Goal: Information Seeking & Learning: Learn about a topic

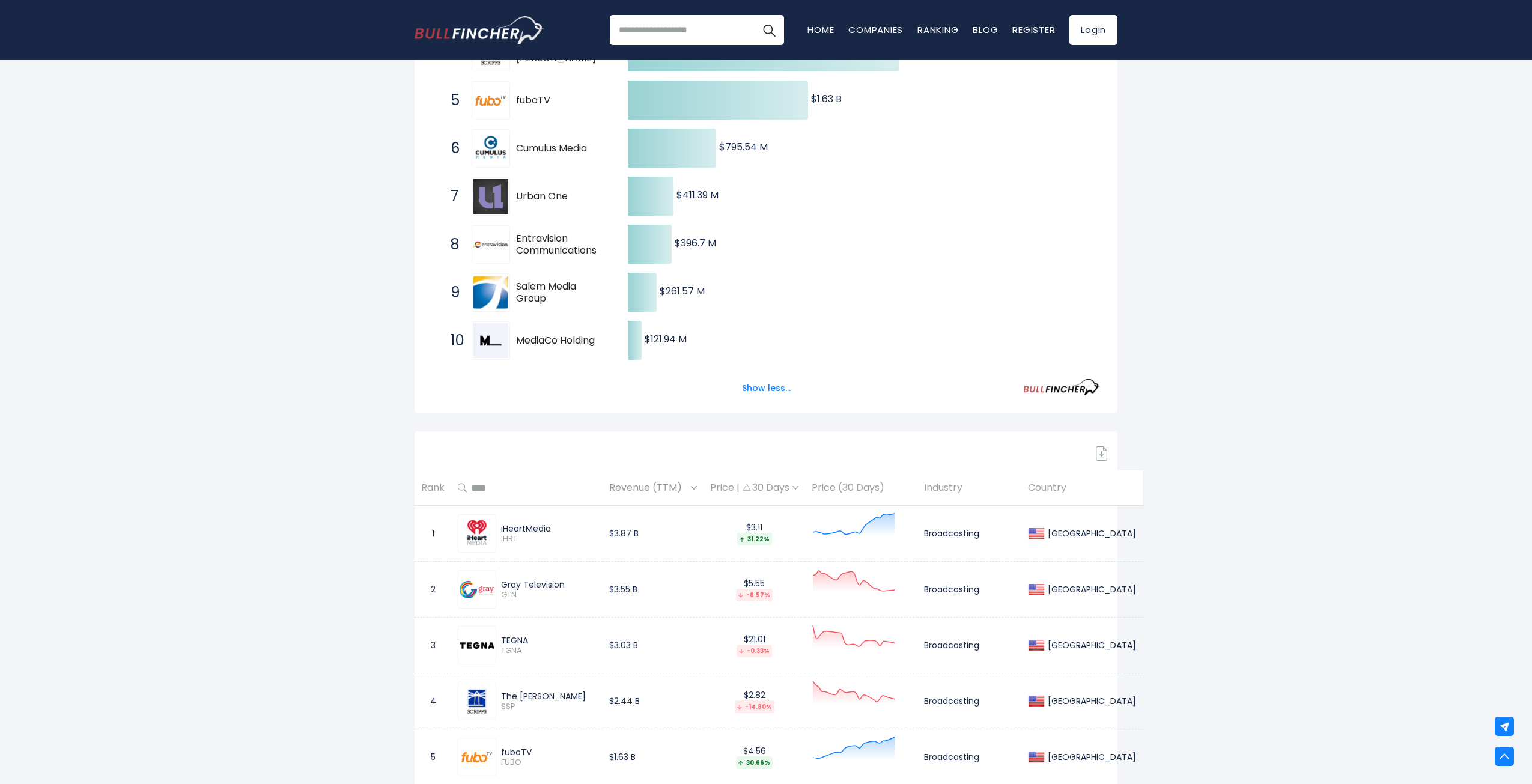
scroll to position [409, 0]
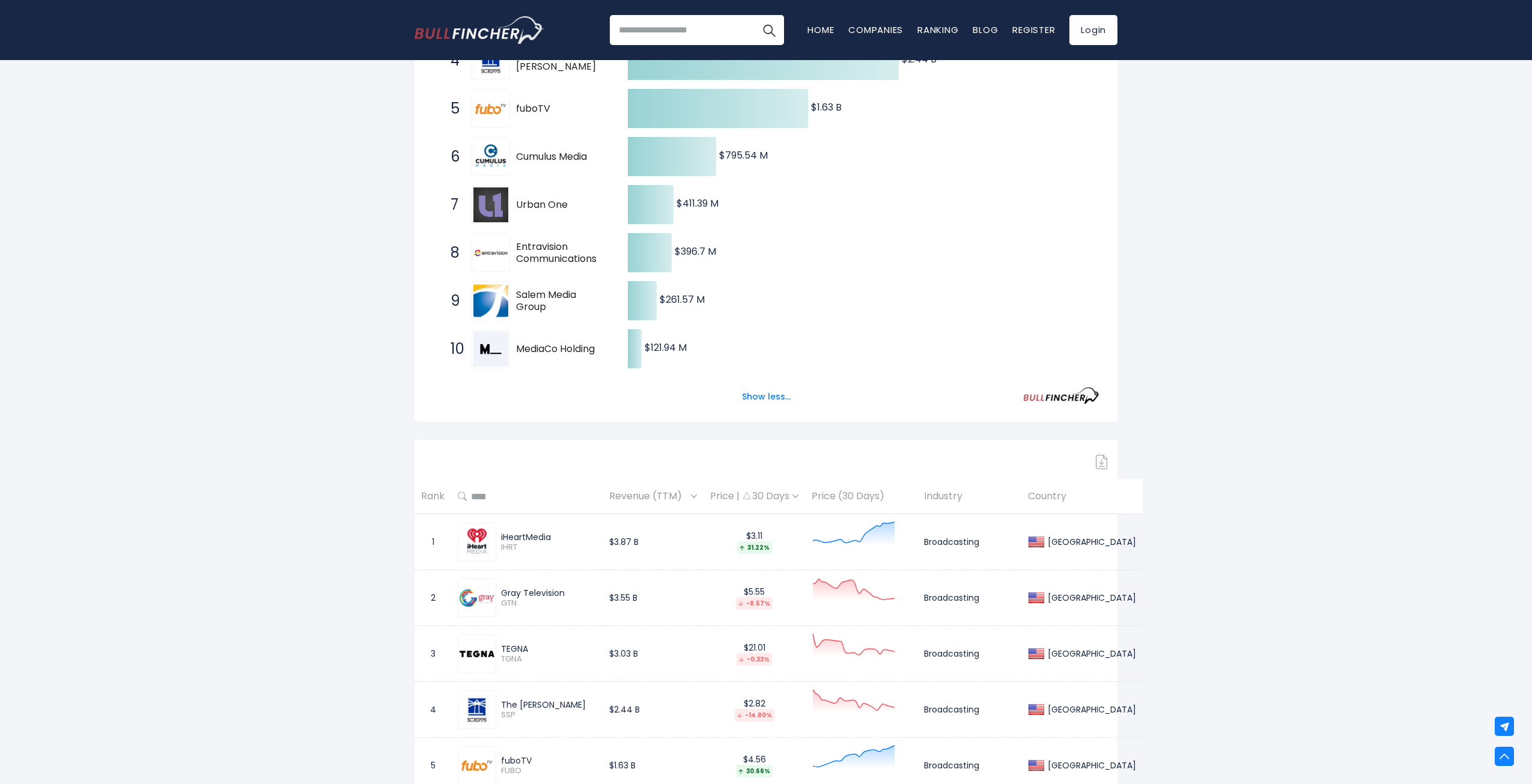
click at [678, 496] on div "Revenue (TTM)" at bounding box center [653, 496] width 88 height 18
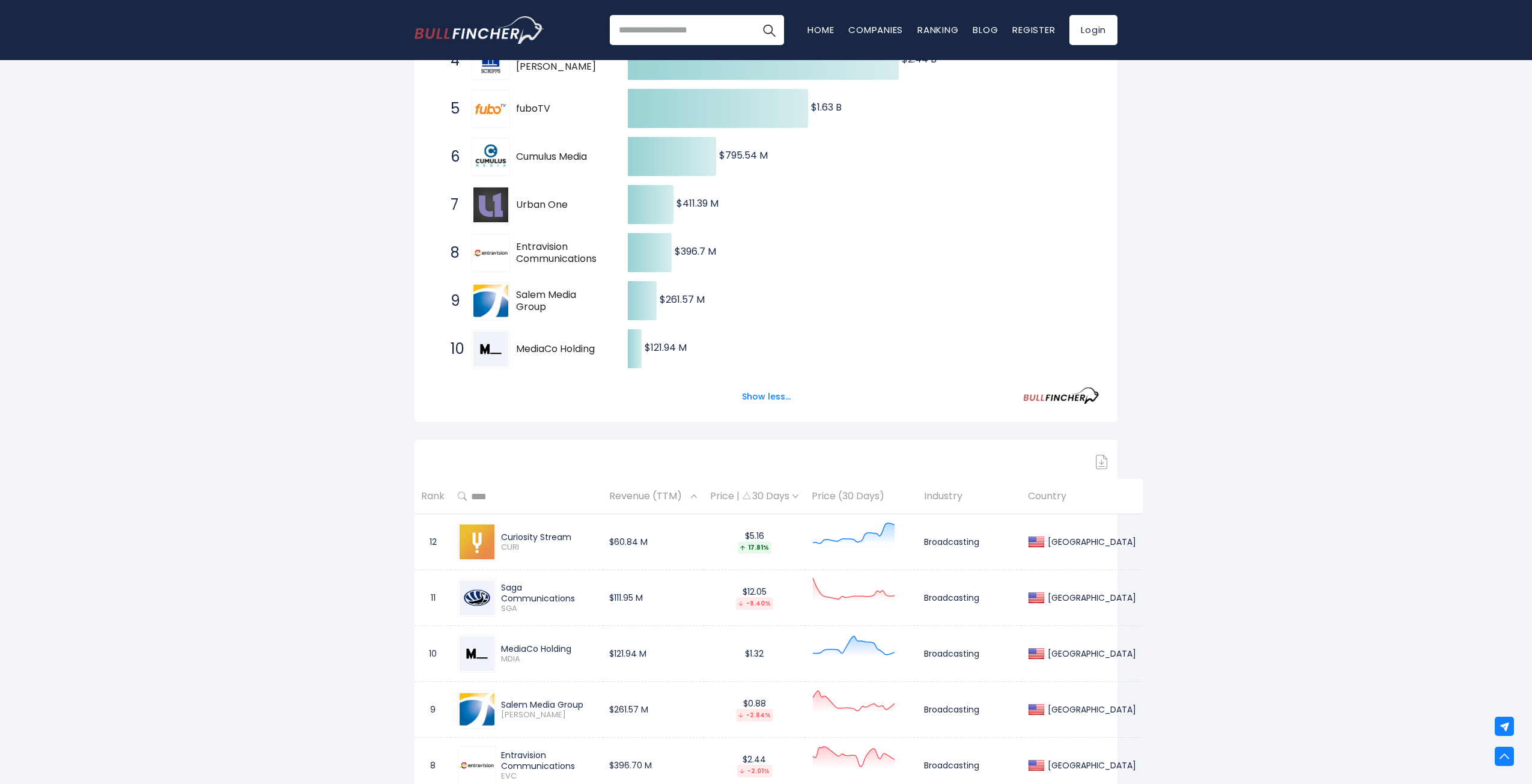
click at [678, 496] on div "Revenue (TTM)" at bounding box center [653, 496] width 88 height 18
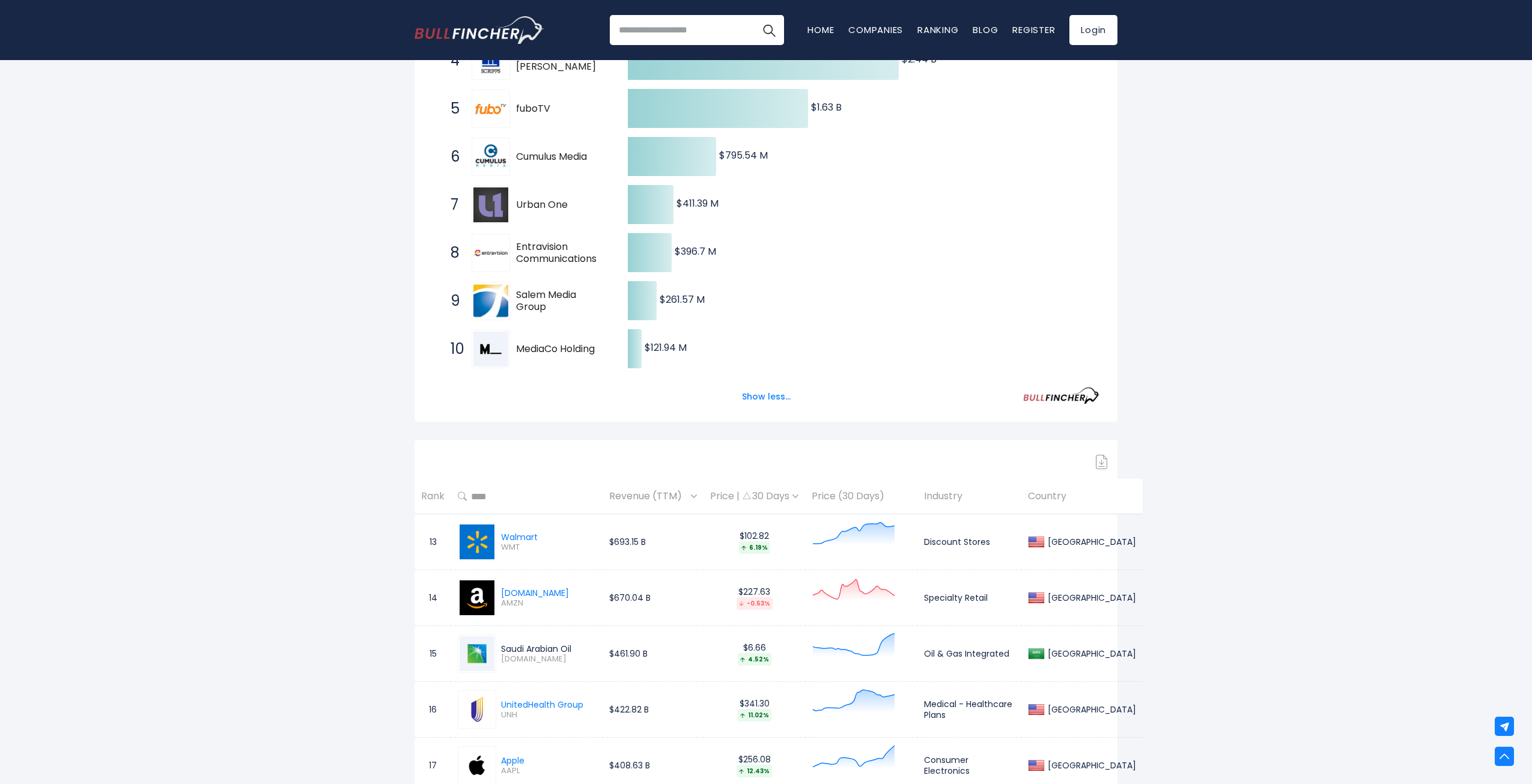
click at [691, 494] on img at bounding box center [694, 495] width 6 height 4
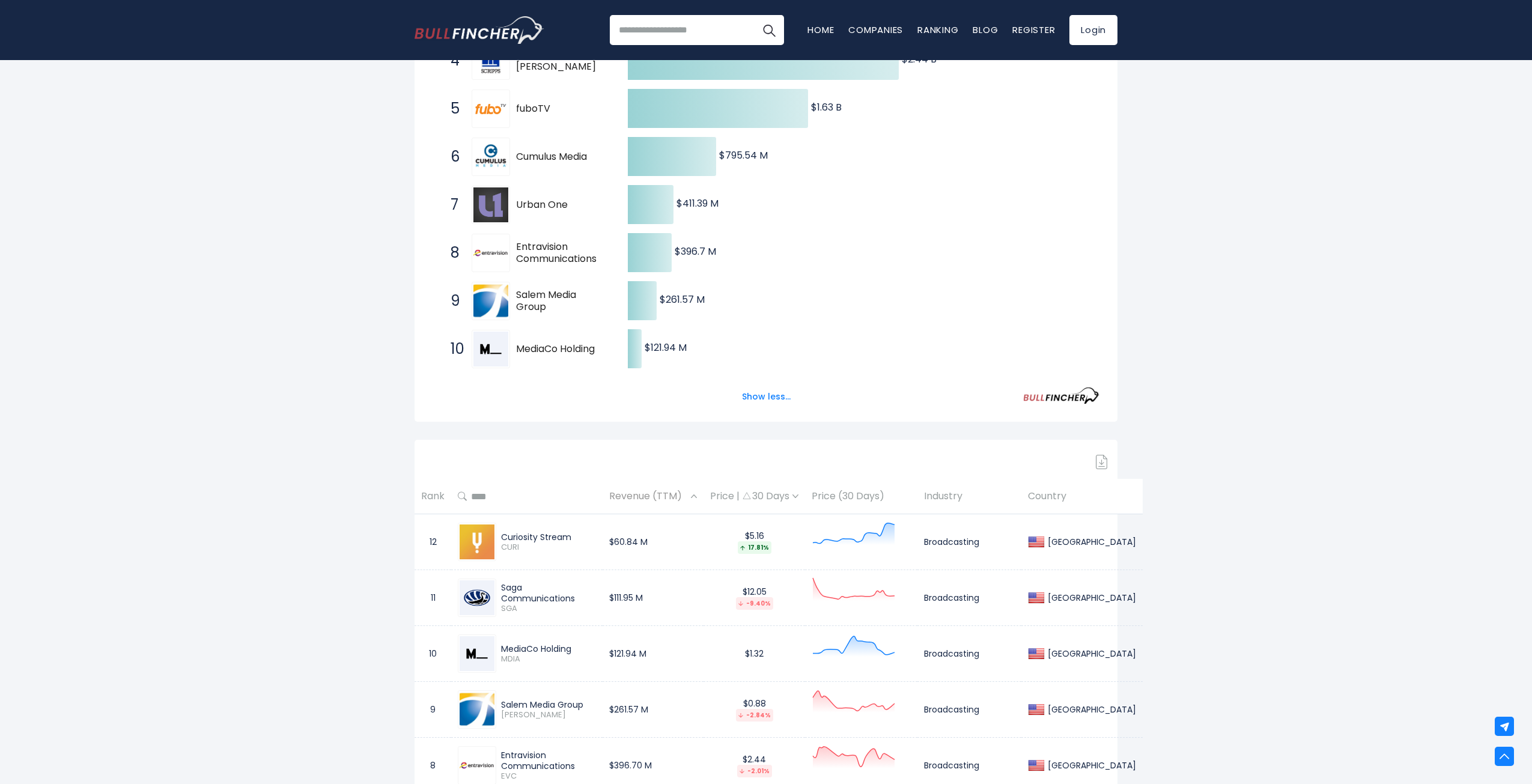
click at [691, 494] on img at bounding box center [694, 495] width 6 height 4
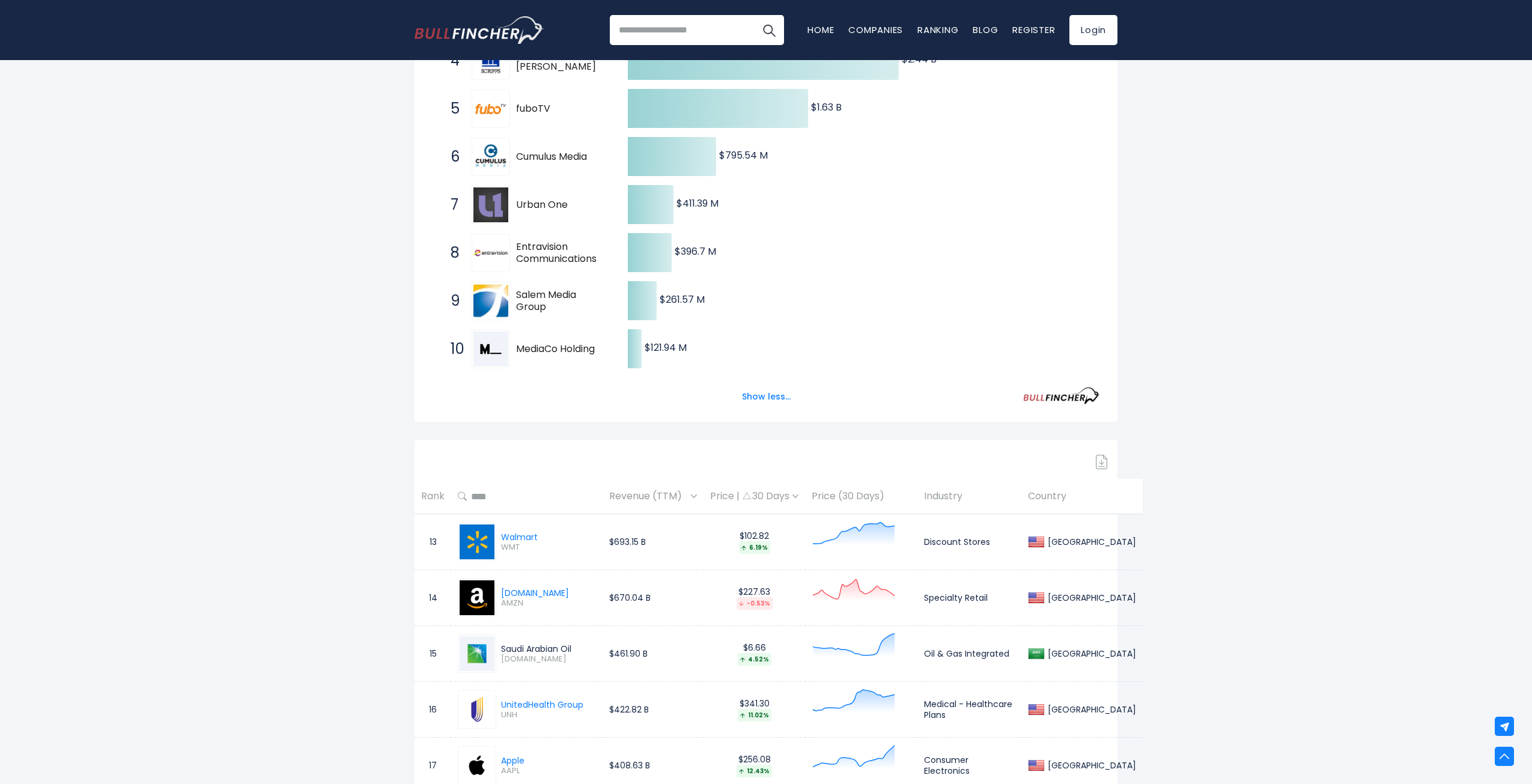
click at [678, 495] on div "Revenue (TTM)" at bounding box center [653, 496] width 88 height 18
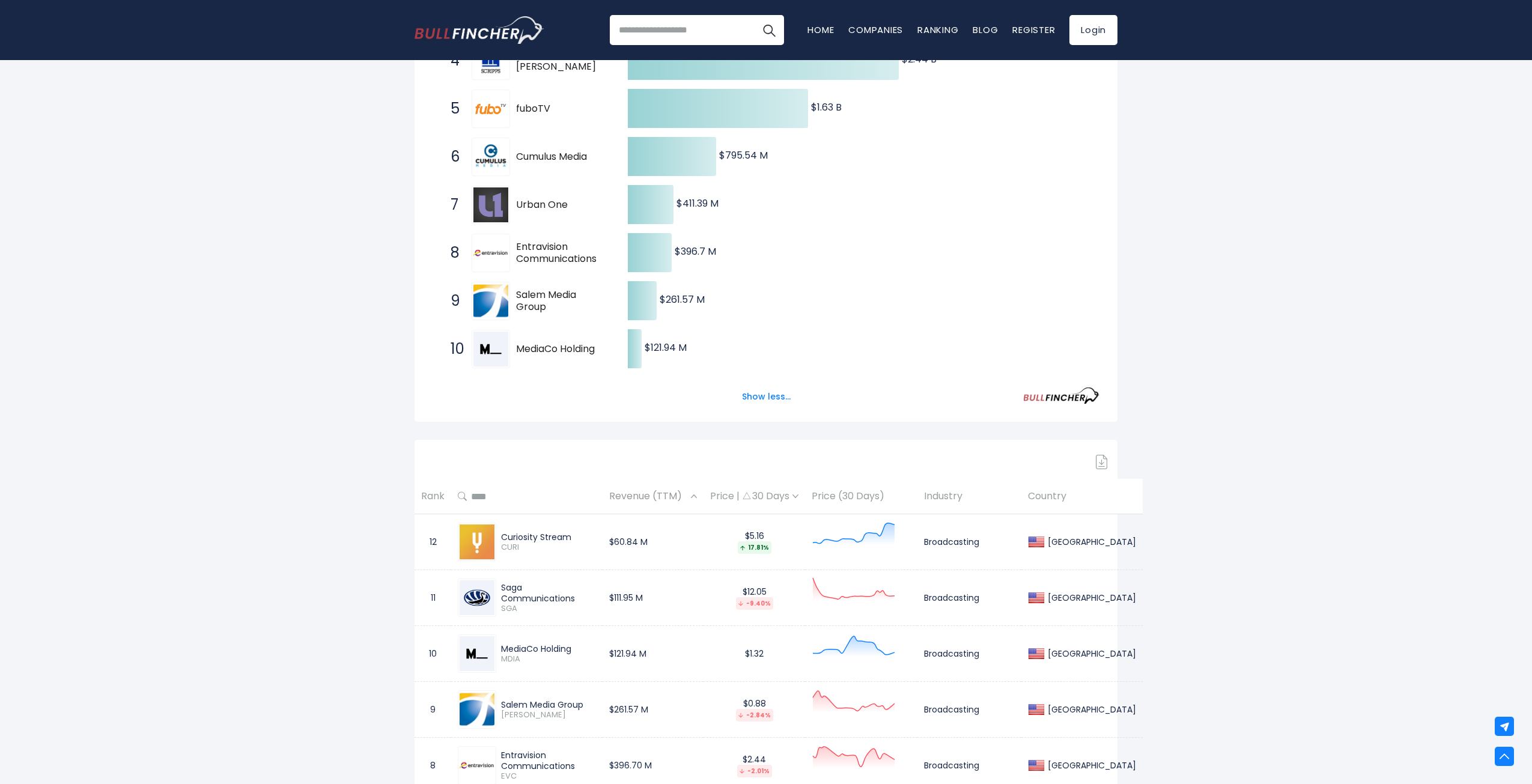
click at [678, 495] on div "Revenue (TTM)" at bounding box center [653, 496] width 88 height 18
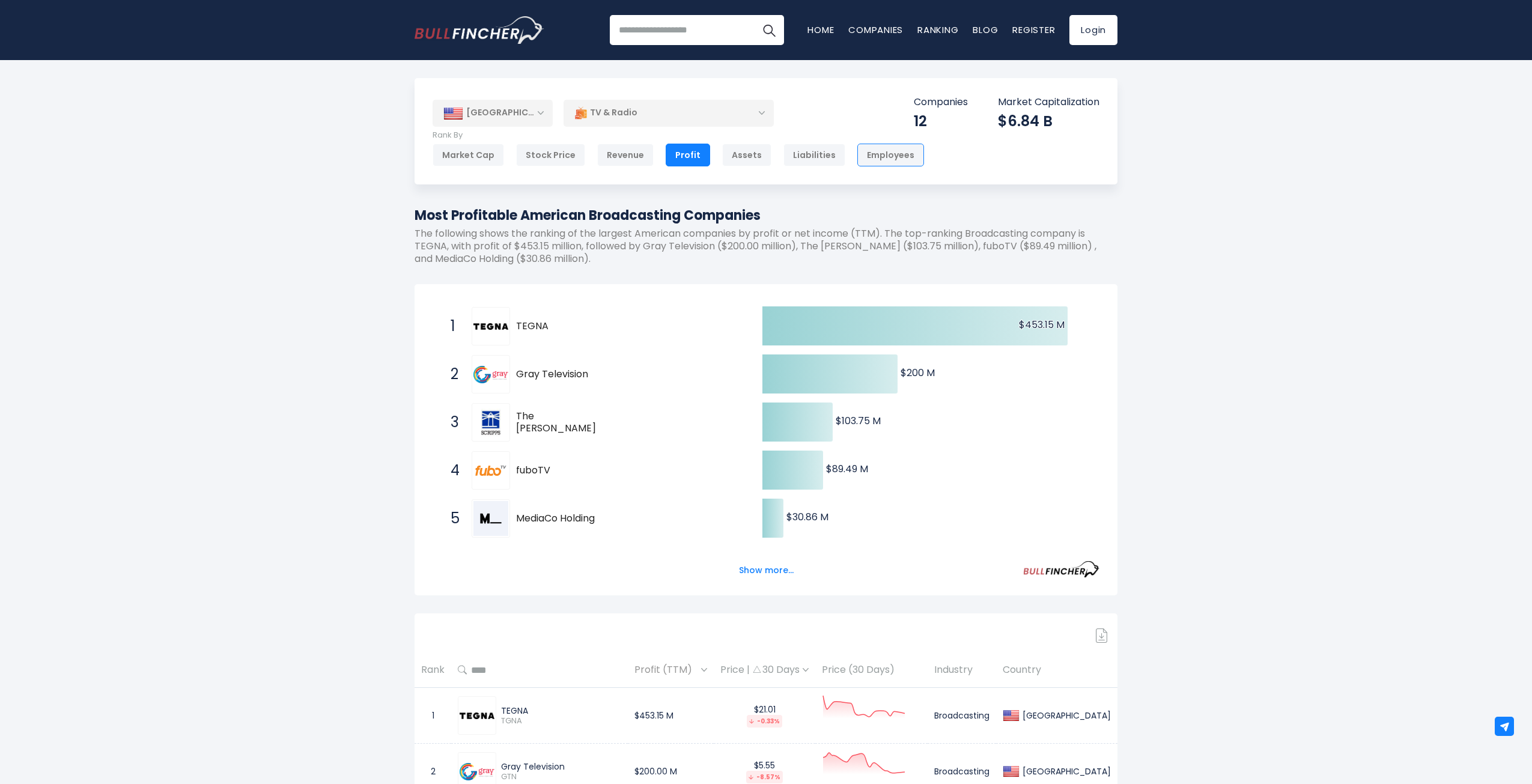
click at [858, 154] on div "Employees" at bounding box center [890, 155] width 66 height 23
